Goal: Navigation & Orientation: Find specific page/section

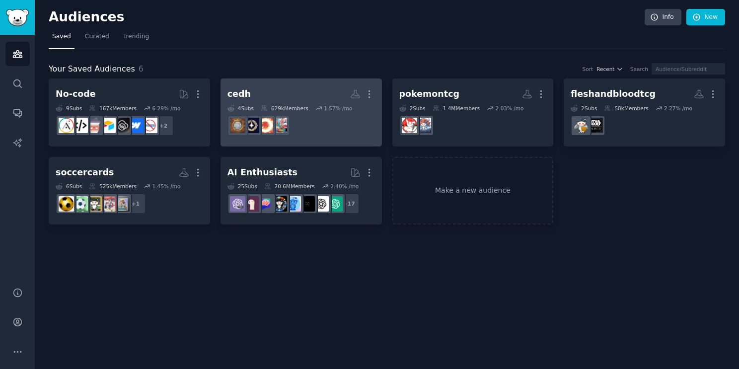
click at [302, 123] on dd at bounding box center [300, 126] width 147 height 28
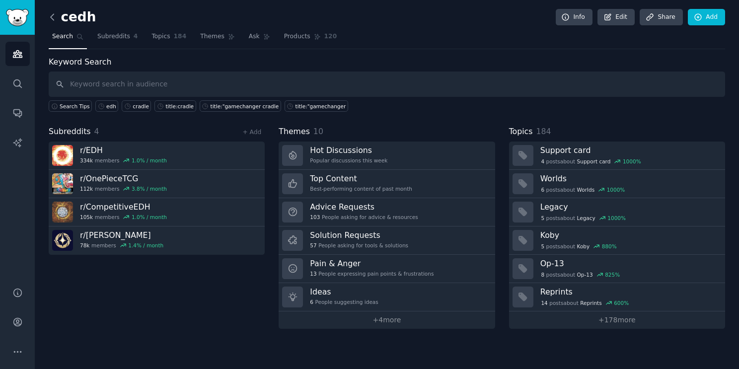
click at [55, 12] on icon at bounding box center [52, 17] width 10 height 10
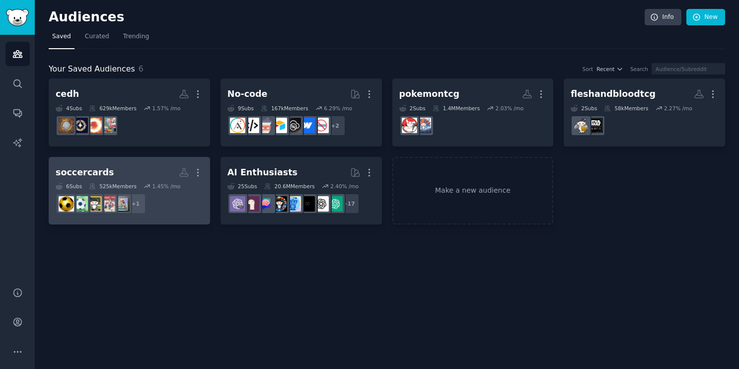
click at [123, 170] on h2 "soccercards More" at bounding box center [129, 172] width 147 height 17
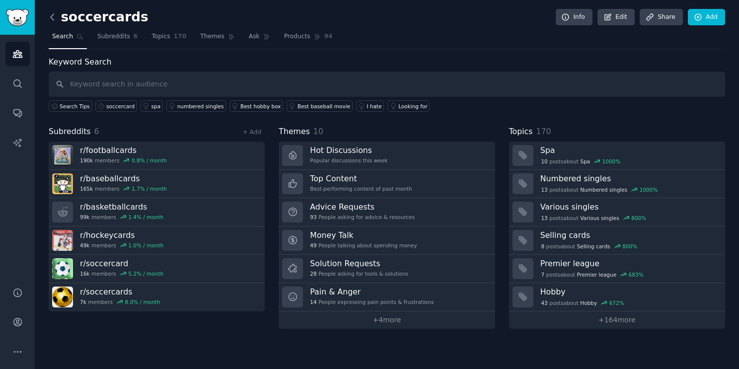
click at [52, 18] on icon at bounding box center [52, 17] width 3 height 6
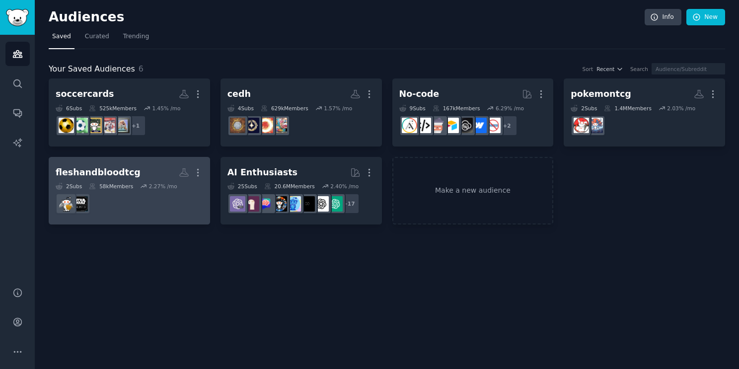
click at [125, 192] on dd at bounding box center [129, 204] width 147 height 28
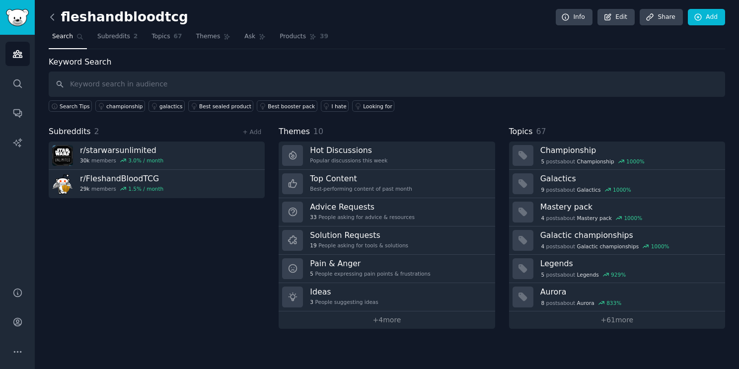
click at [51, 16] on icon at bounding box center [52, 17] width 3 height 6
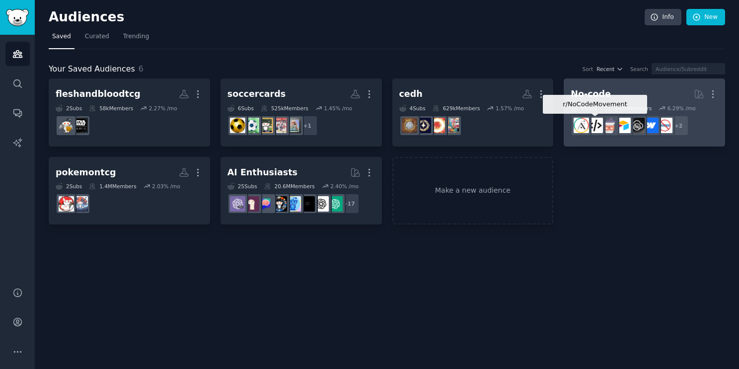
click at [593, 119] on img at bounding box center [594, 125] width 15 height 15
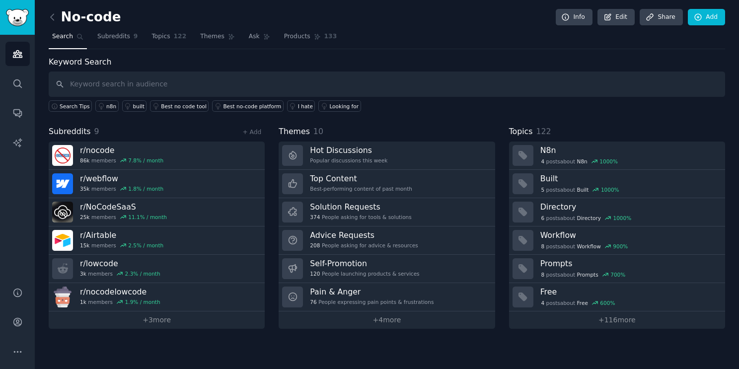
click at [44, 14] on div "No-code Info Edit Share Add Search Subreddits 9 Topics 122 Themes Ask Products …" at bounding box center [387, 184] width 704 height 369
click at [55, 18] on icon at bounding box center [52, 17] width 10 height 10
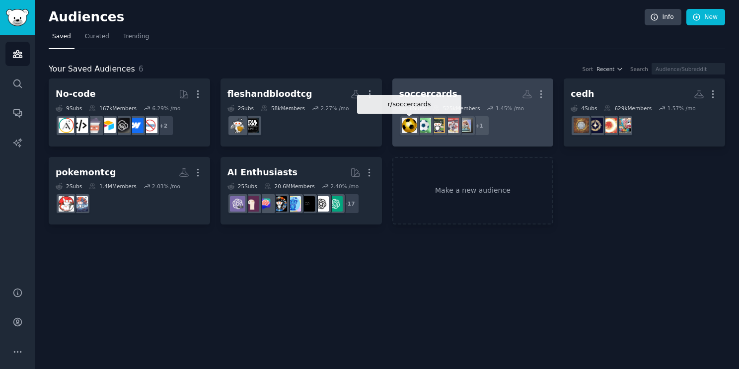
click at [415, 119] on img at bounding box center [409, 125] width 15 height 15
